Goal: Check status: Check status

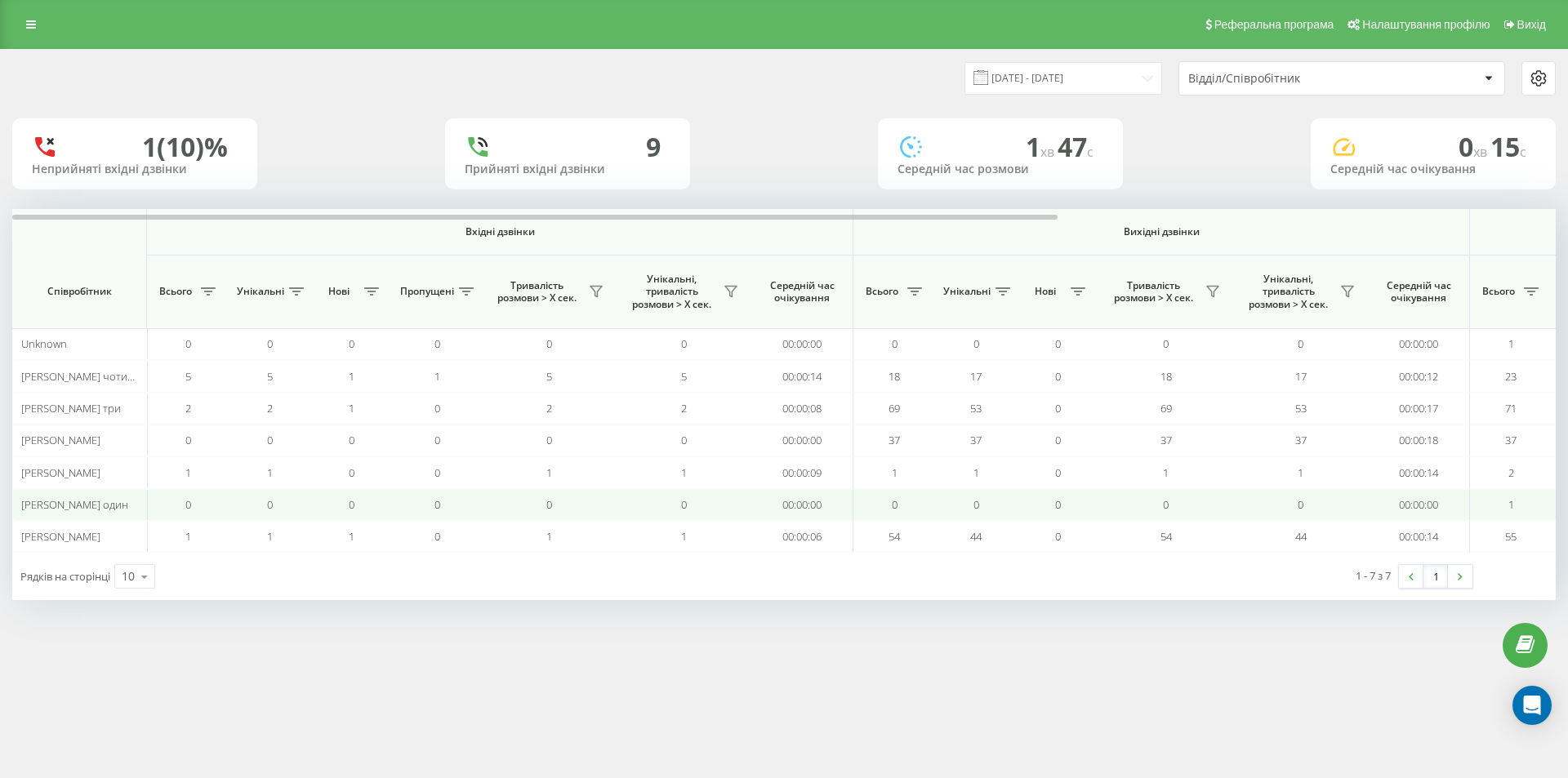
drag, startPoint x: 0, startPoint y: 0, endPoint x: 1222, endPoint y: 513, distance: 1325.3
click at [1184, 496] on tbody "Unknown 0 0 0 0 0 0 00:00:00 0 0 0 0 0 00:00:00 1 1 0 00:00:00 00:00:00 00:00:0…" at bounding box center [1151, 439] width 2278 height 224
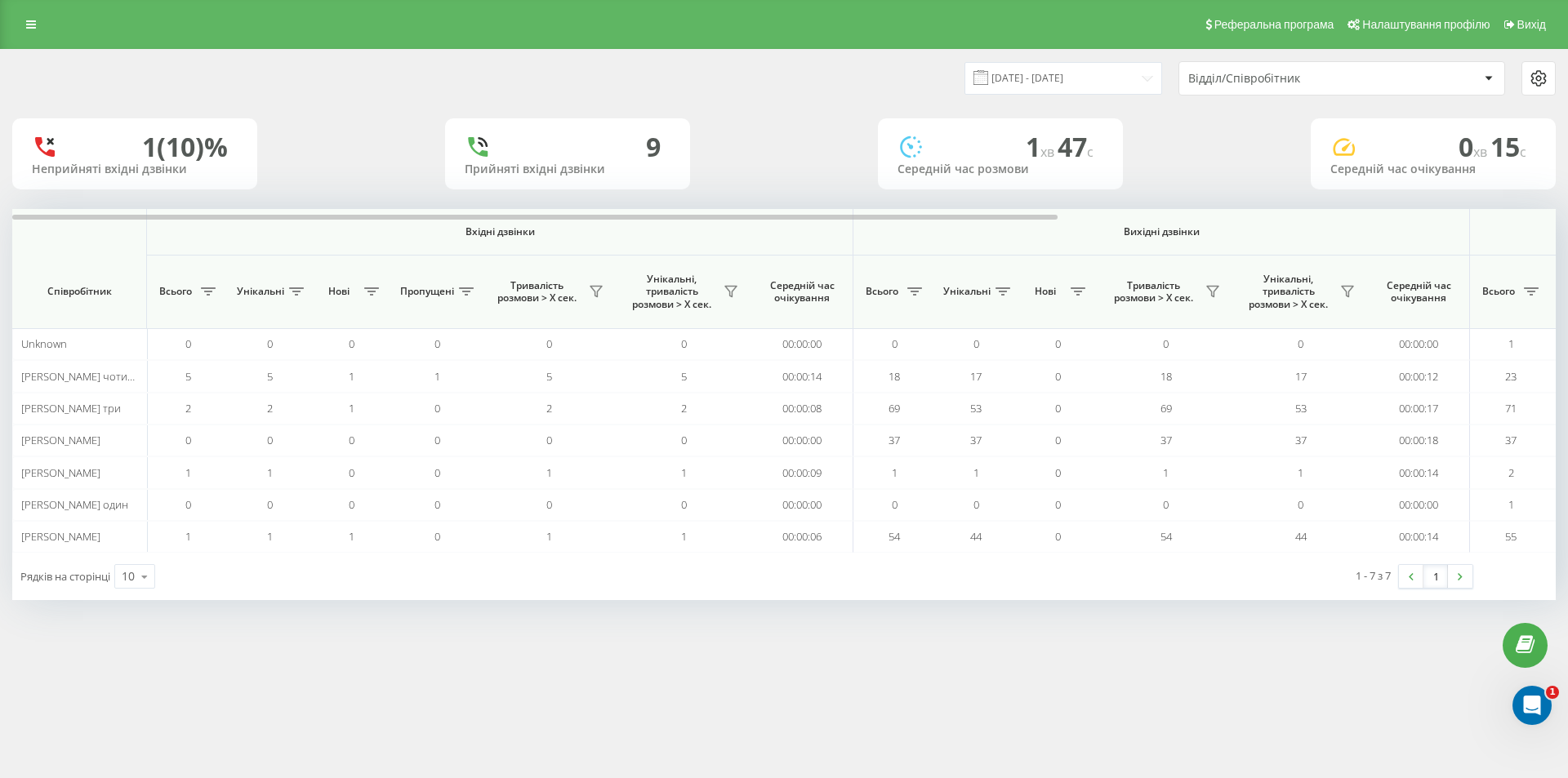
click at [1364, 239] on th "Вихідні дзвінки" at bounding box center [1161, 232] width 617 height 46
click at [1045, 78] on input "[DATE] - [DATE]" at bounding box center [1062, 78] width 197 height 32
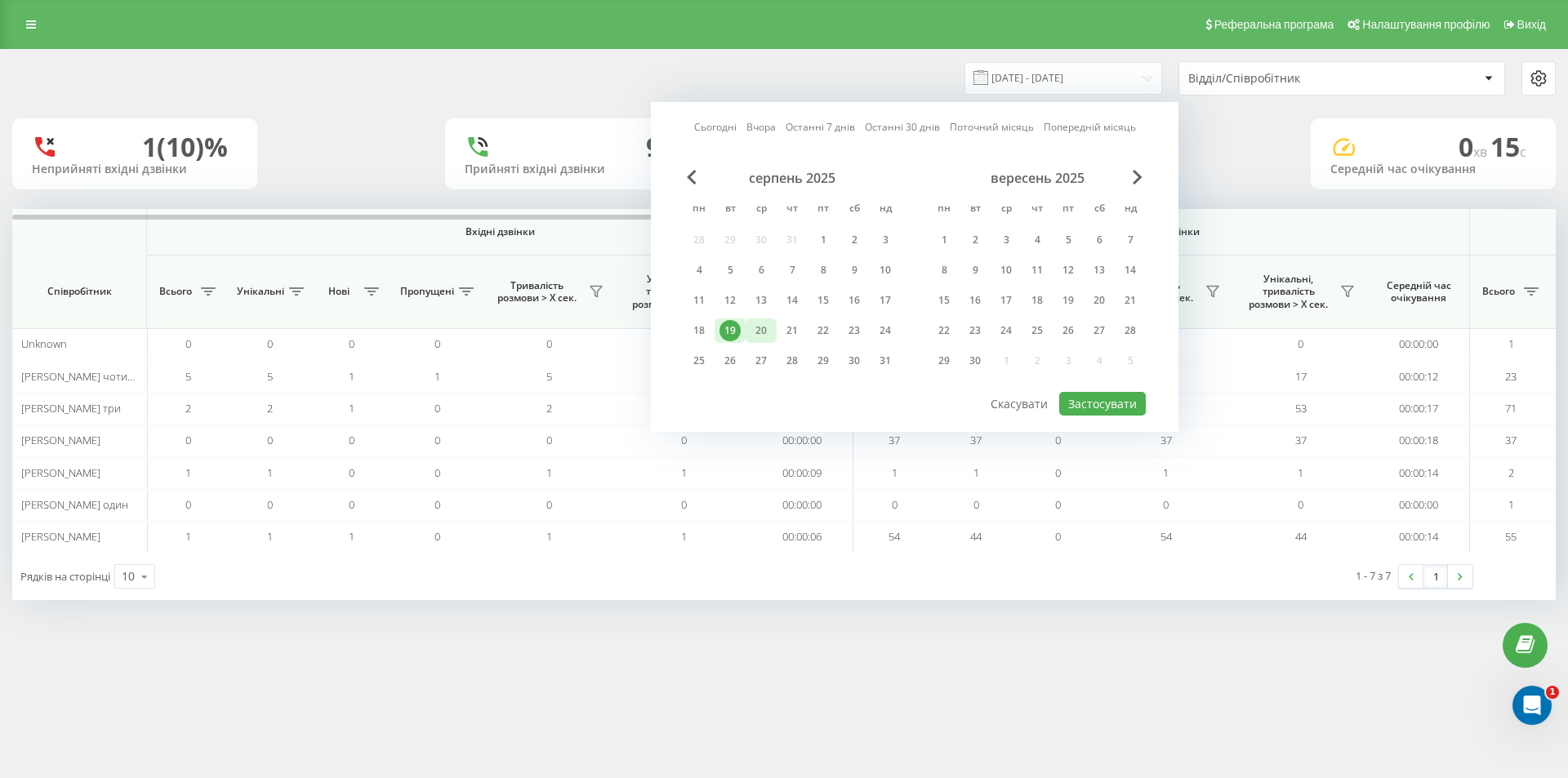
click at [759, 337] on div "20" at bounding box center [761, 331] width 21 height 21
click at [1133, 404] on button "Застосувати" at bounding box center [1102, 403] width 87 height 24
type input "[DATE] - [DATE]"
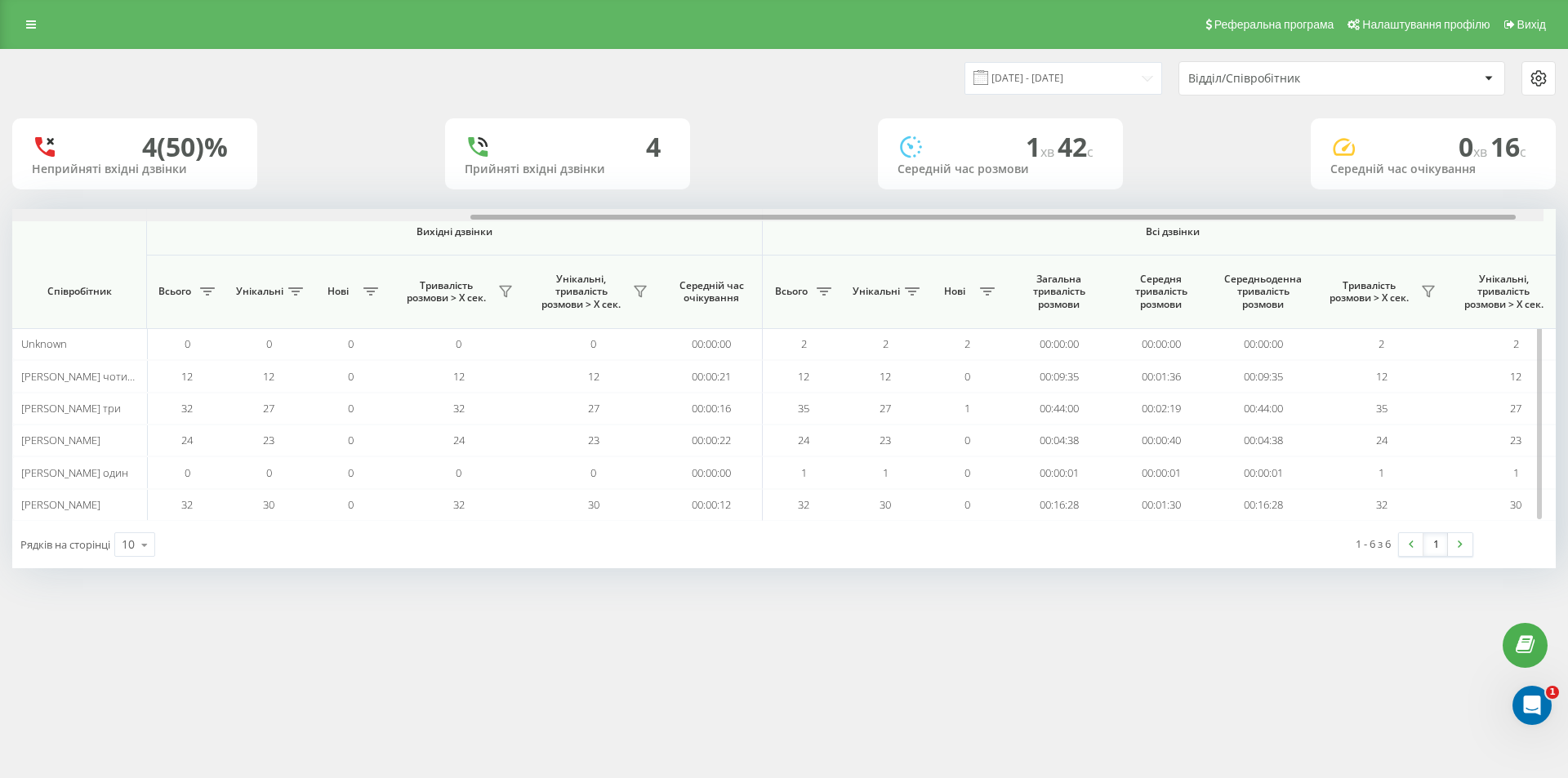
scroll to position [0, 735]
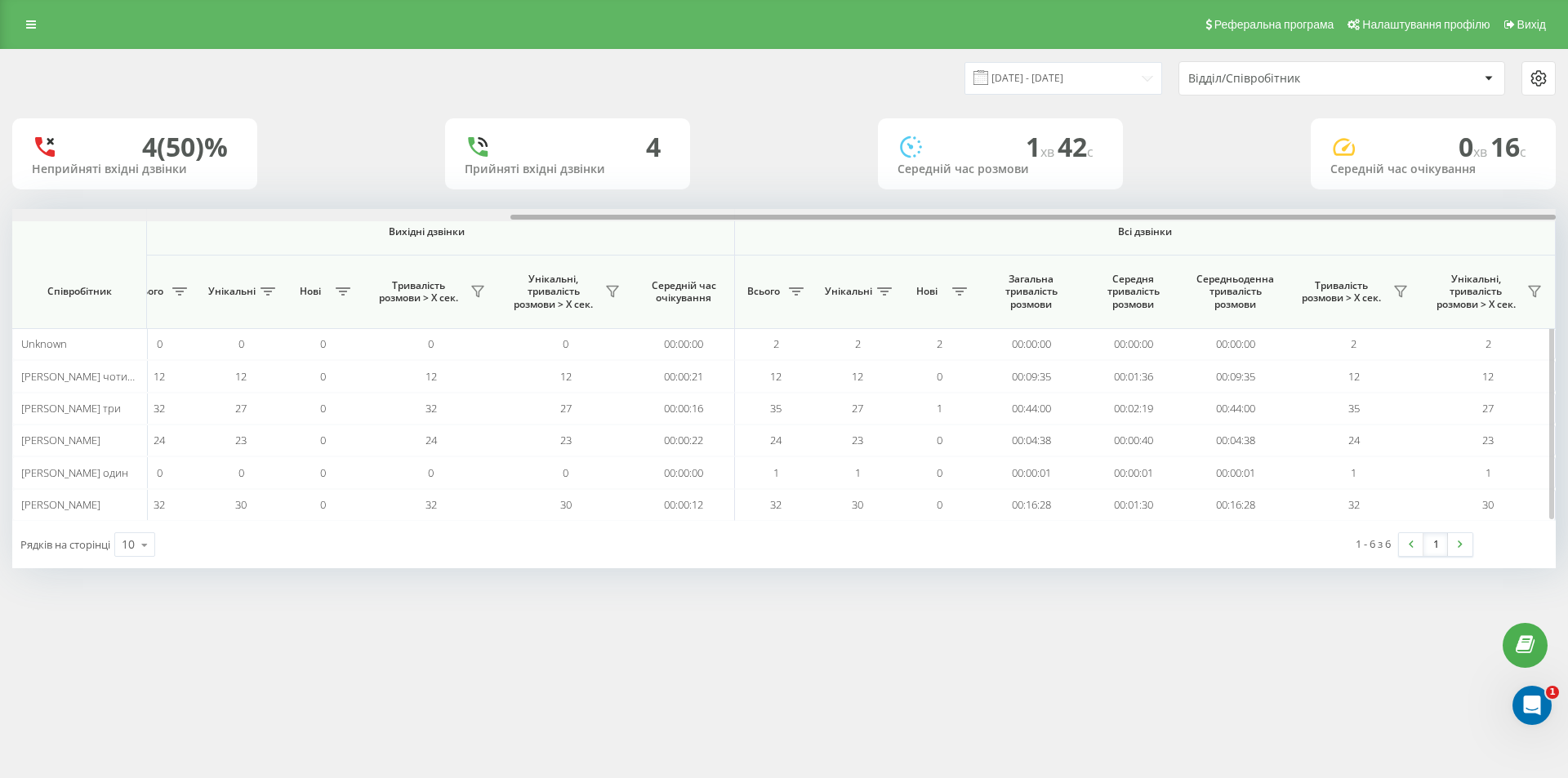
drag, startPoint x: 873, startPoint y: 218, endPoint x: 1421, endPoint y: 221, distance: 548.0
click at [1419, 220] on div at bounding box center [784, 214] width 1543 height 13
click at [1397, 297] on icon at bounding box center [1401, 291] width 13 height 13
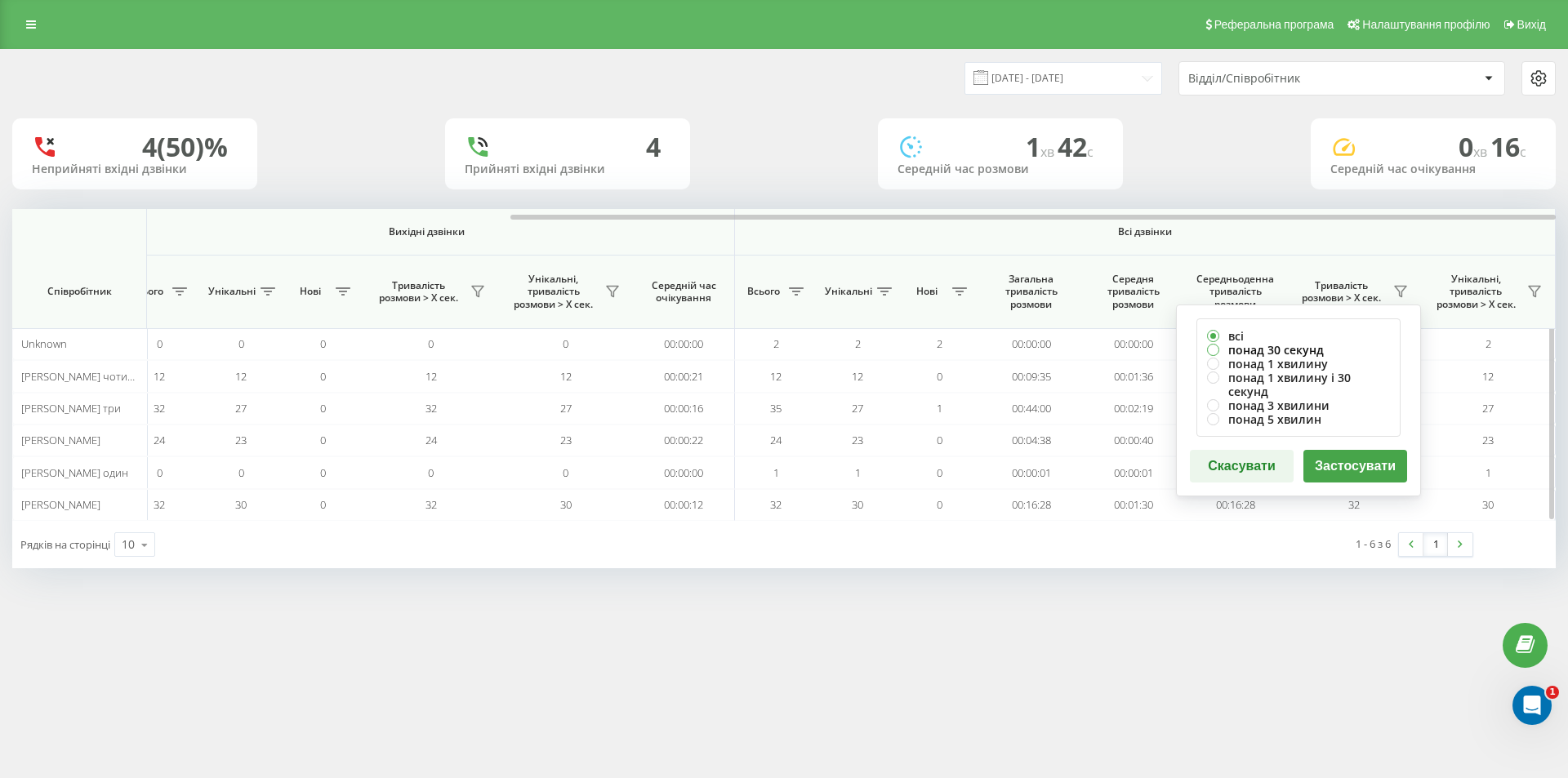
click at [1301, 347] on label "понад 30 секунд" at bounding box center [1299, 350] width 183 height 13
radio input "true"
drag, startPoint x: 1353, startPoint y: 450, endPoint x: 1371, endPoint y: 484, distance: 38.5
click at [1356, 452] on button "Застосувати" at bounding box center [1355, 466] width 104 height 33
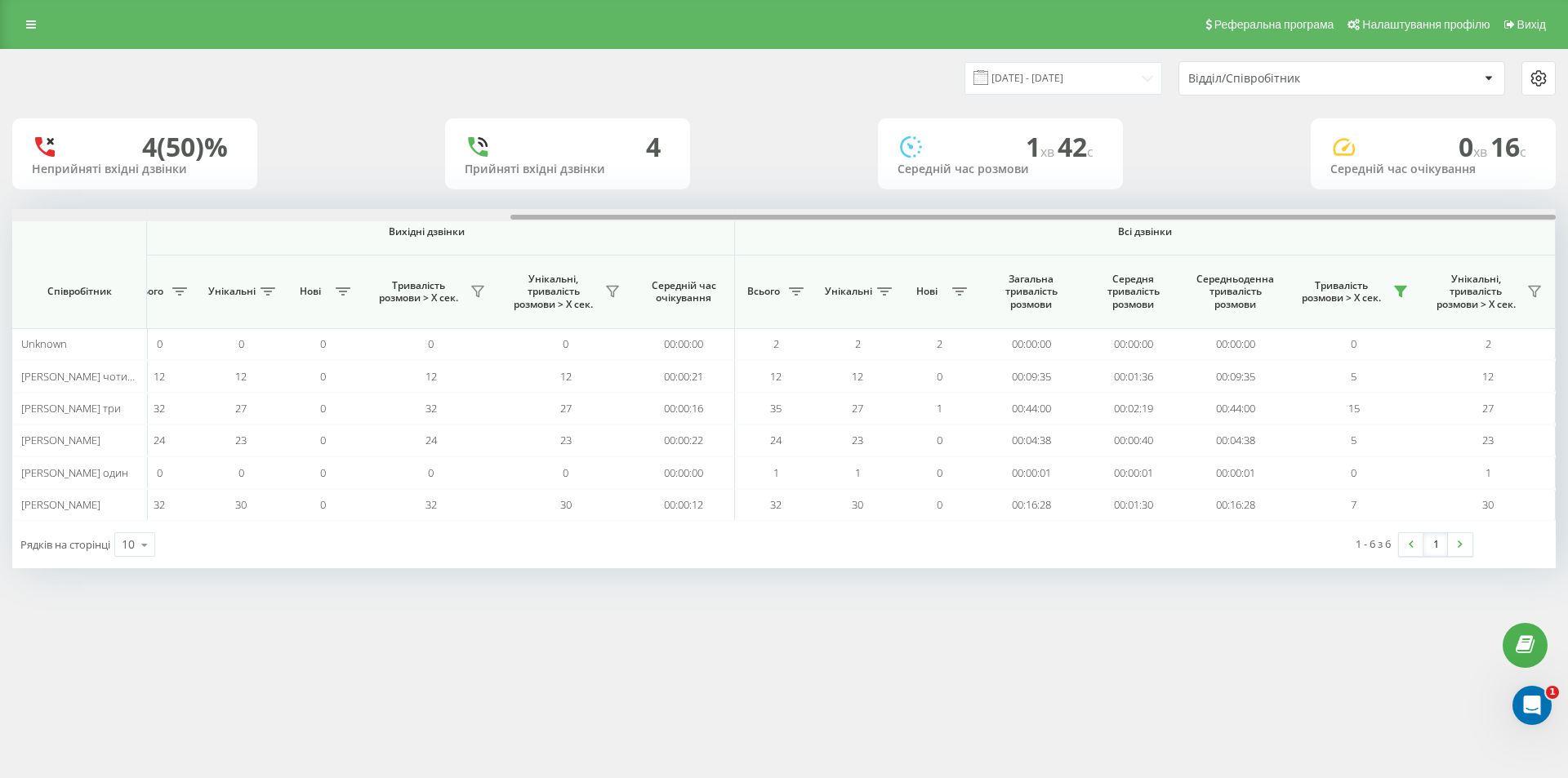
drag, startPoint x: 1024, startPoint y: 218, endPoint x: 1567, endPoint y: 247, distance: 543.8
click at [1567, 247] on div "[DATE] - [DATE] Відділ/Співробітник 4 (50)% Неприйняті вхідні дзвінки 4 Прийнят…" at bounding box center [784, 325] width 1568 height 552
